Goal: Find specific page/section: Find specific page/section

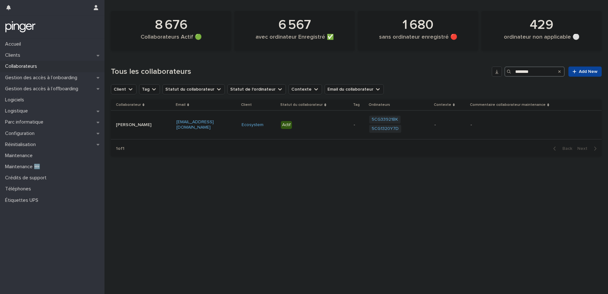
click at [539, 67] on input "********" at bounding box center [534, 71] width 60 height 10
paste input "Search"
type input "*****"
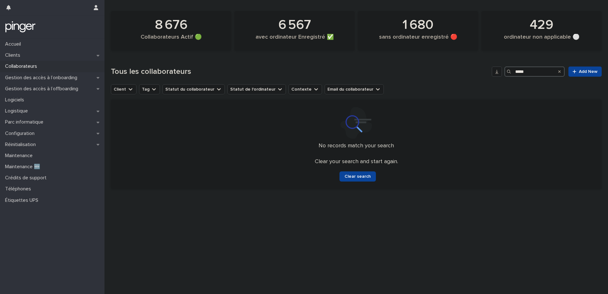
click at [539, 67] on input "*****" at bounding box center [534, 71] width 60 height 10
